Goal: Find contact information: Find contact information

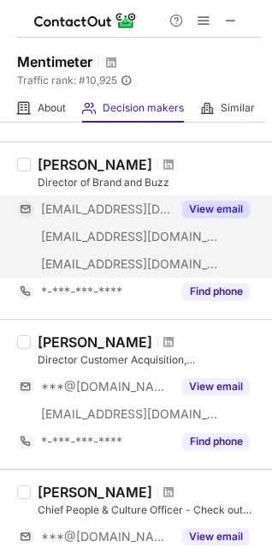
scroll to position [685, 0]
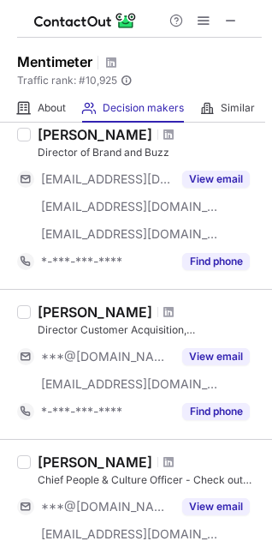
click at [33, 326] on div "Scott Arnold Director Customer Acquisition, North America ***@gmail.com ***@men…" at bounding box center [146, 364] width 231 height 122
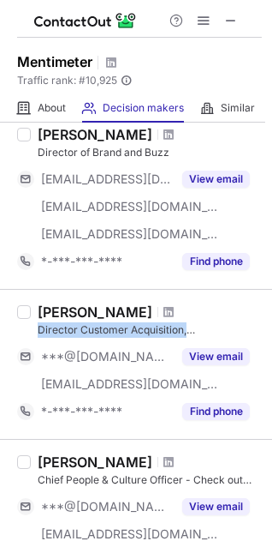
click at [33, 326] on div "Scott Arnold Director Customer Acquisition, North America ***@gmail.com ***@men…" at bounding box center [146, 364] width 231 height 122
copy div "Director Customer Acquisition, North America"
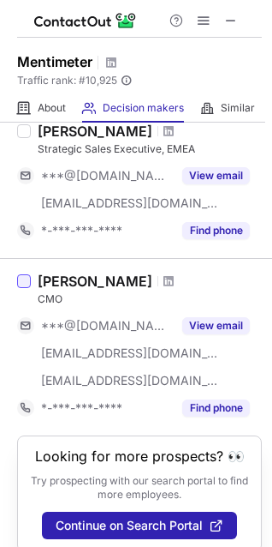
scroll to position [1406, 0]
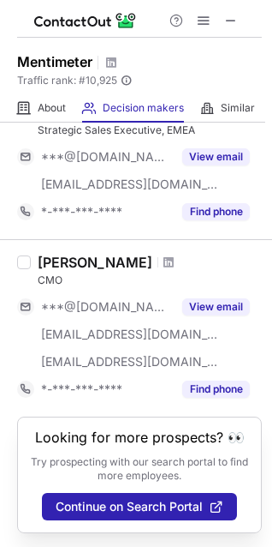
click at [51, 272] on div "CMO" at bounding box center [150, 279] width 224 height 15
copy div "CMO"
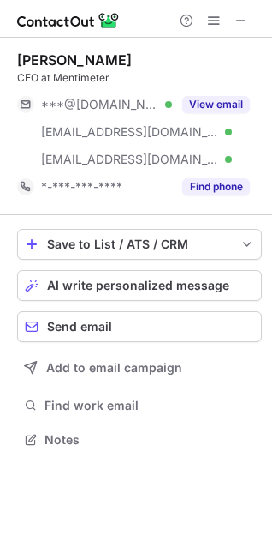
scroll to position [427, 272]
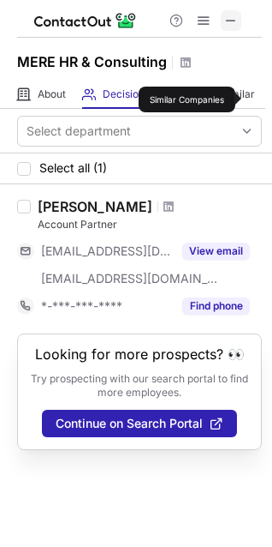
click at [224, 19] on span at bounding box center [231, 21] width 14 height 14
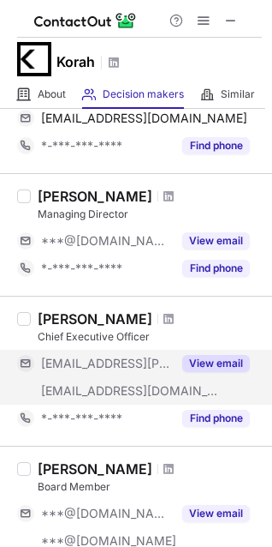
scroll to position [171, 0]
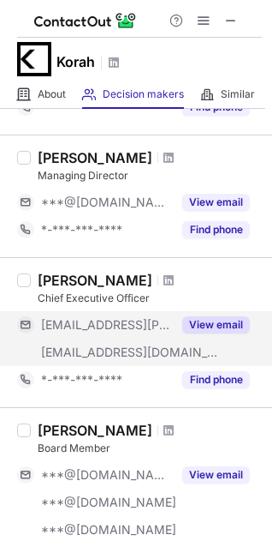
click at [211, 326] on button "View email" at bounding box center [216, 324] width 68 height 17
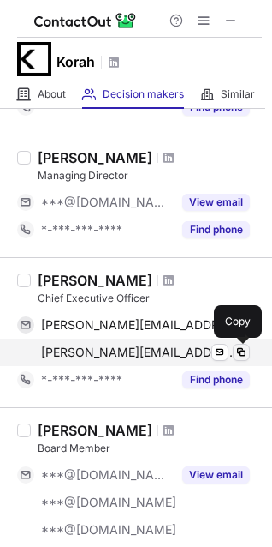
click at [248, 350] on button at bounding box center [241, 352] width 17 height 17
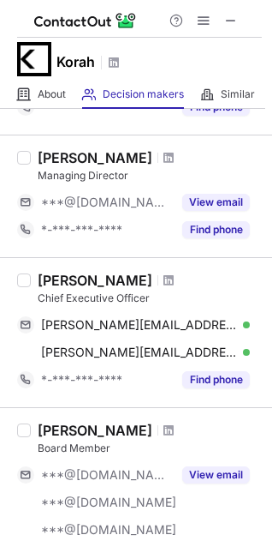
click at [29, 295] on label at bounding box center [24, 333] width 14 height 122
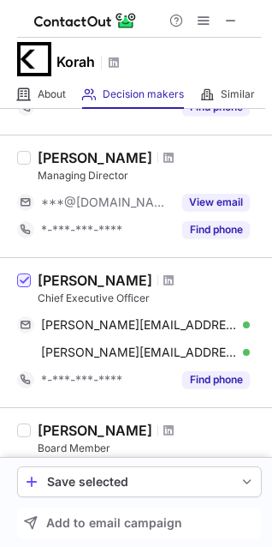
click at [30, 295] on label at bounding box center [24, 333] width 14 height 122
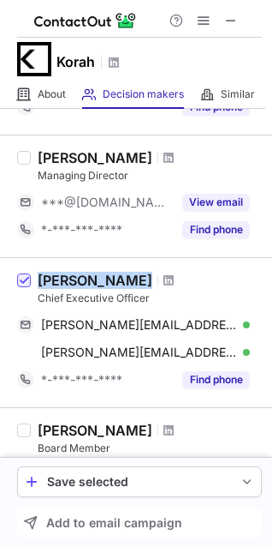
click at [30, 295] on label at bounding box center [24, 333] width 14 height 122
copy div "Michael Starzynski"
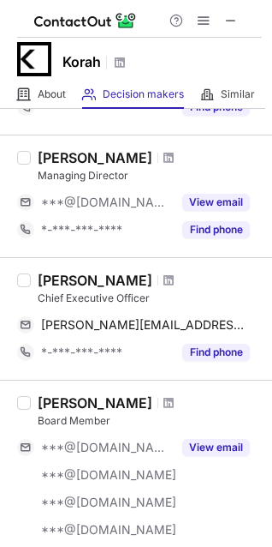
drag, startPoint x: 39, startPoint y: 278, endPoint x: 167, endPoint y: 261, distance: 128.7
click at [167, 261] on div "Michael Starzynski Chief Executive Officer mike@starzynski.net Send email Copy …" at bounding box center [136, 318] width 272 height 123
copy div "Michael Starzynski"
click at [35, 296] on div "Michael Starzynski Chief Executive Officer mike@starzynski.net Send email Copy …" at bounding box center [146, 319] width 231 height 94
click at [37, 296] on div "Michael Starzynski Chief Executive Officer mike@starzynski.net Send email Copy …" at bounding box center [146, 319] width 231 height 94
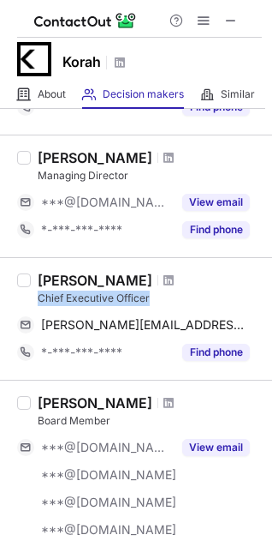
click at [37, 296] on div "Michael Starzynski Chief Executive Officer mike@starzynski.net Send email Copy …" at bounding box center [146, 319] width 231 height 94
copy div "Chief Executive Officer"
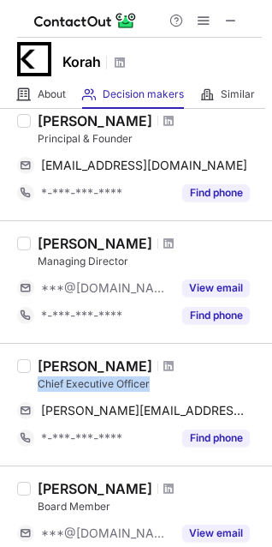
scroll to position [0, 0]
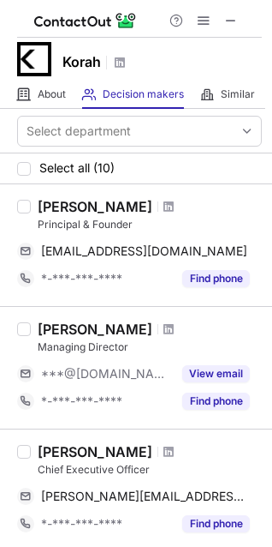
click at [107, 206] on div "Ramon Calanza" at bounding box center [95, 206] width 115 height 17
click at [164, 206] on span at bounding box center [169, 207] width 10 height 14
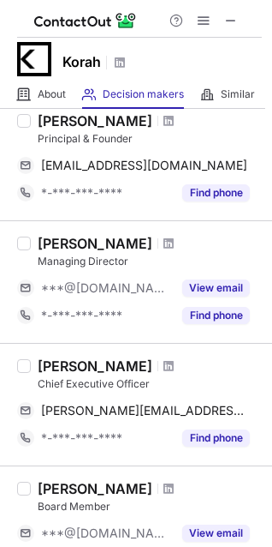
scroll to position [171, 0]
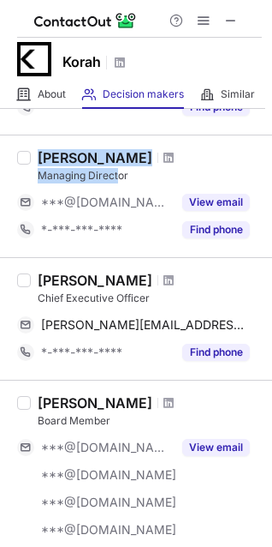
drag, startPoint x: 30, startPoint y: 173, endPoint x: 120, endPoint y: 171, distance: 90.0
click at [120, 171] on div "Hannah Ama Dorkenu Managing Director ***@gmail.com View email *-***-***-**** Fi…" at bounding box center [136, 195] width 272 height 123
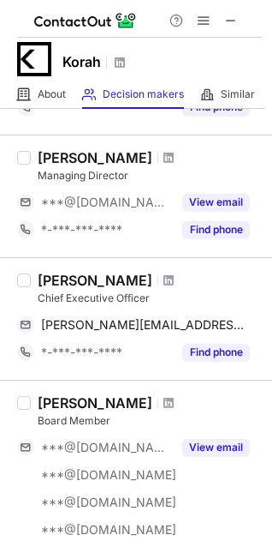
click at [139, 181] on div "Managing Director" at bounding box center [150, 175] width 224 height 15
drag, startPoint x: 134, startPoint y: 176, endPoint x: 42, endPoint y: 180, distance: 91.8
click at [42, 180] on div "Managing Director" at bounding box center [150, 175] width 224 height 15
copy div "Managing Director"
click at [33, 297] on div "Michael Starzynski Chief Executive Officer mike@starzynski.net Send email Copy …" at bounding box center [146, 319] width 231 height 94
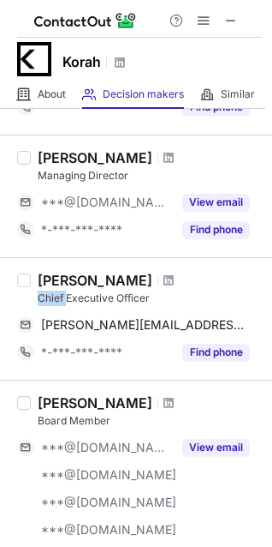
click at [33, 296] on div "Michael Starzynski Chief Executive Officer mike@starzynski.net Send email Copy …" at bounding box center [146, 319] width 231 height 94
click at [34, 296] on div "Michael Starzynski Chief Executive Officer mike@starzynski.net Send email Copy …" at bounding box center [146, 319] width 231 height 94
drag, startPoint x: 37, startPoint y: 295, endPoint x: 139, endPoint y: 297, distance: 102.0
click at [139, 297] on div "Michael Starzynski Chief Executive Officer mike@starzynski.net Send email Copy …" at bounding box center [146, 319] width 231 height 94
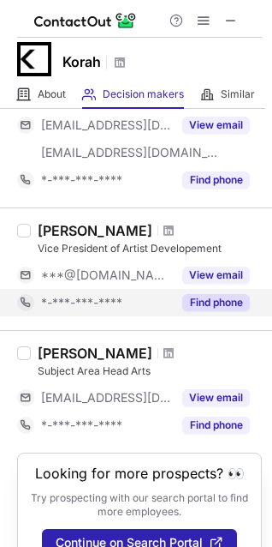
scroll to position [1337, 0]
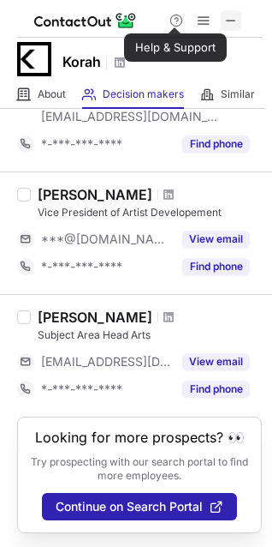
click at [227, 16] on span at bounding box center [231, 21] width 14 height 14
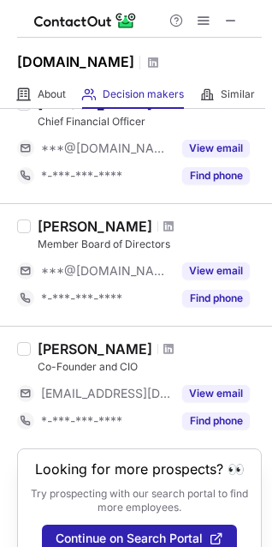
scroll to position [1028, 0]
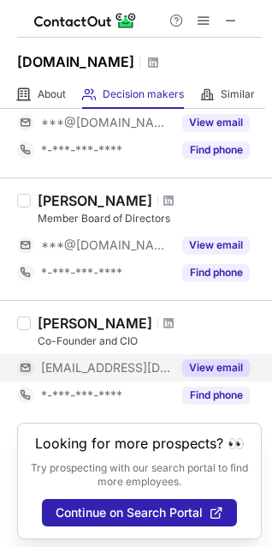
click at [211, 362] on button "View email" at bounding box center [216, 367] width 68 height 17
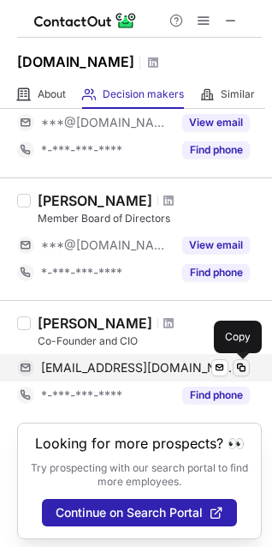
click at [238, 365] on span at bounding box center [242, 368] width 14 height 14
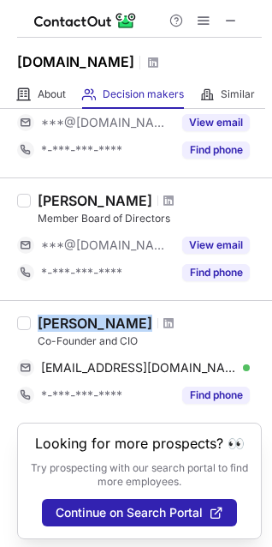
drag, startPoint x: 28, startPoint y: 322, endPoint x: 152, endPoint y: 324, distance: 123.4
click at [152, 324] on div "Marc Carrafiello Co-Founder and CIO mcarrafiello@datexdatastealth.com Verified …" at bounding box center [136, 361] width 272 height 123
copy div "Marc Carrafiello"
click at [164, 316] on span at bounding box center [169, 323] width 10 height 14
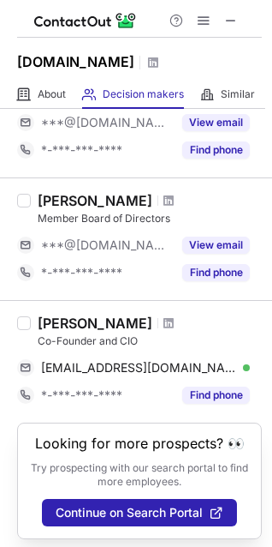
click at [26, 333] on label at bounding box center [24, 361] width 14 height 94
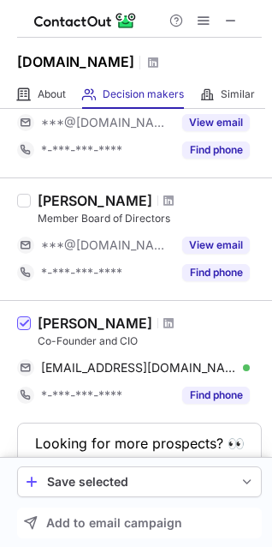
click at [26, 333] on label at bounding box center [24, 361] width 14 height 94
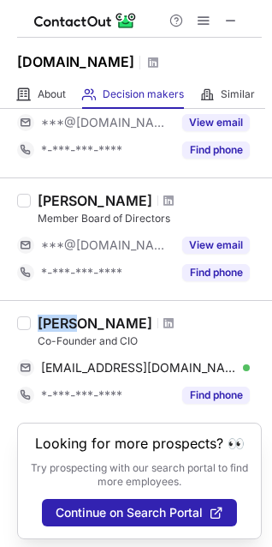
click at [26, 333] on label at bounding box center [24, 361] width 14 height 94
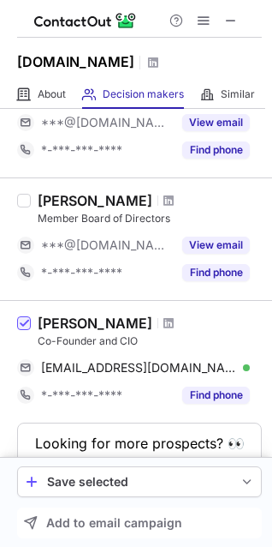
click at [27, 336] on label at bounding box center [24, 361] width 14 height 94
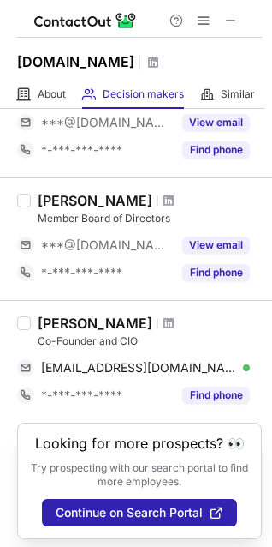
click at [28, 341] on label at bounding box center [24, 361] width 14 height 94
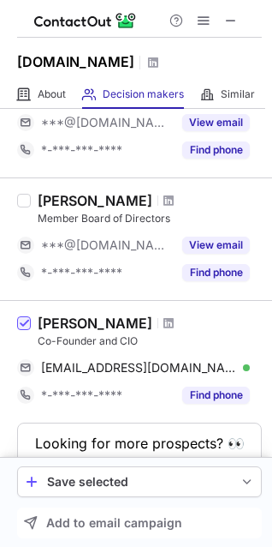
click at [28, 341] on label at bounding box center [24, 361] width 14 height 94
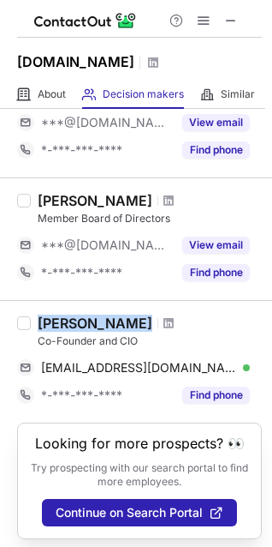
click at [28, 341] on label at bounding box center [24, 361] width 14 height 94
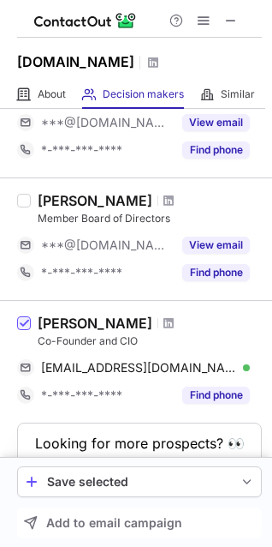
click at [29, 342] on label at bounding box center [24, 361] width 14 height 94
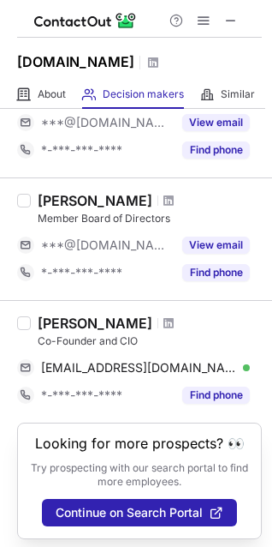
click at [42, 338] on div "Co-Founder and CIO" at bounding box center [150, 340] width 224 height 15
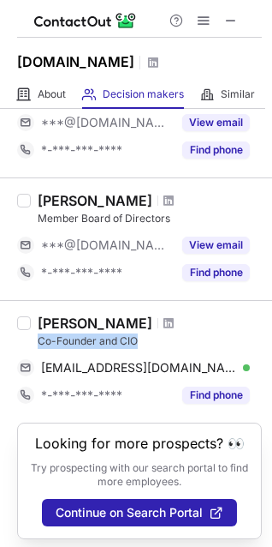
click at [42, 338] on div "Co-Founder and CIO" at bounding box center [150, 340] width 224 height 15
copy div "Co-Founder and CIO"
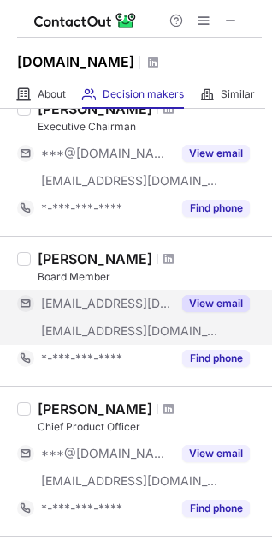
scroll to position [194, 0]
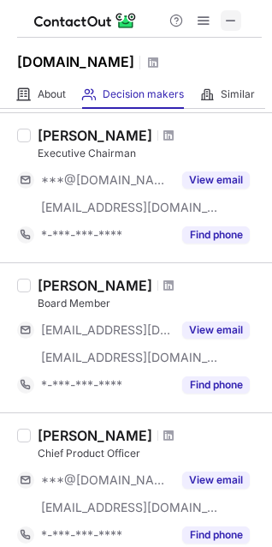
click at [230, 21] on span at bounding box center [231, 21] width 14 height 14
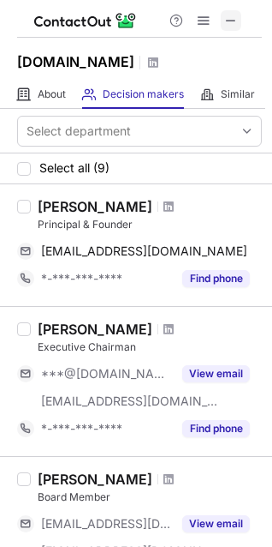
click at [230, 15] on span at bounding box center [231, 21] width 14 height 14
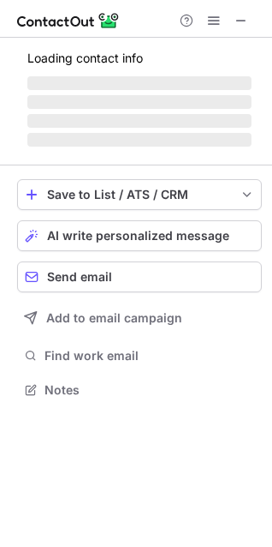
scroll to position [415, 272]
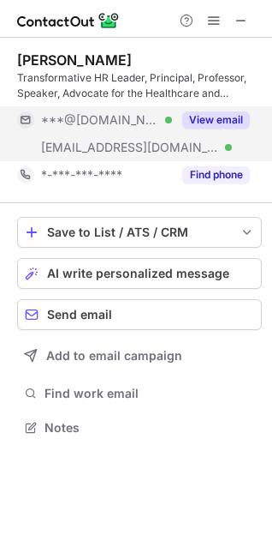
click at [216, 114] on button "View email" at bounding box center [216, 119] width 68 height 17
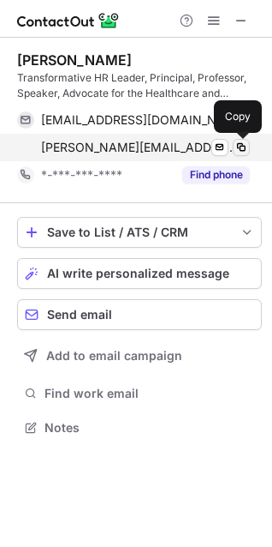
click at [241, 146] on span at bounding box center [242, 147] width 14 height 14
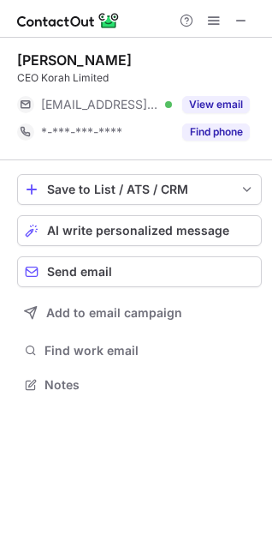
scroll to position [373, 272]
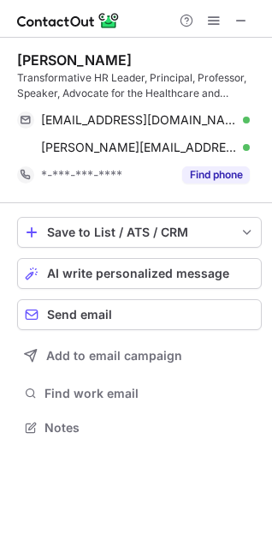
scroll to position [415, 272]
click at [244, 14] on span at bounding box center [242, 21] width 14 height 14
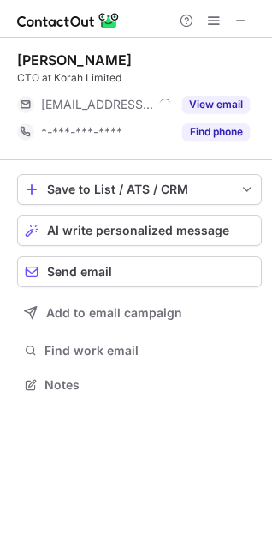
scroll to position [373, 272]
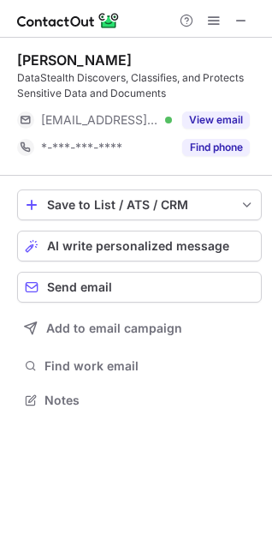
scroll to position [388, 272]
